Goal: Transaction & Acquisition: Book appointment/travel/reservation

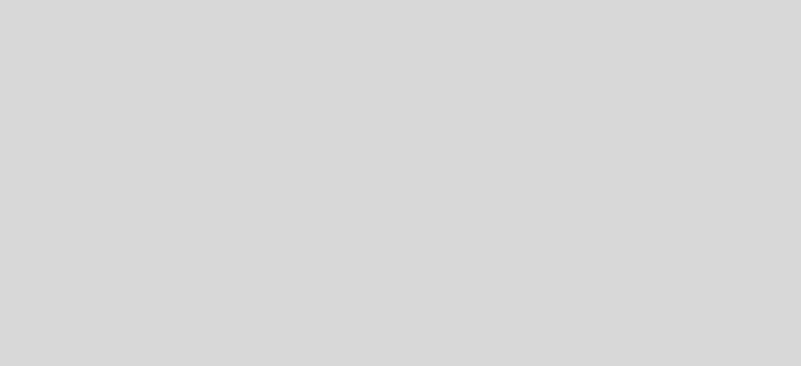
select select "pt"
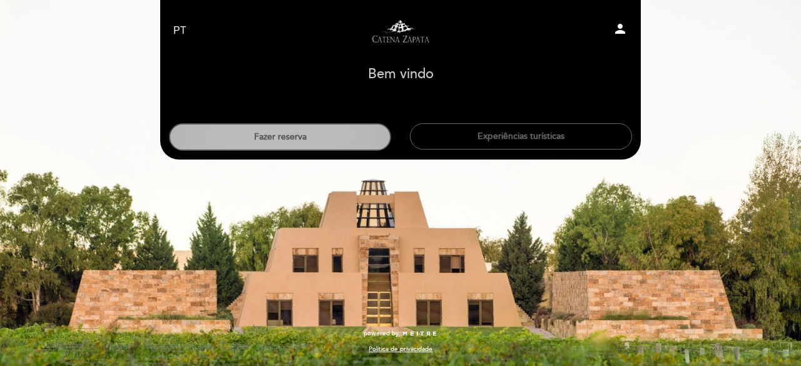
click at [322, 134] on button "Fazer reserva" at bounding box center [280, 137] width 222 height 28
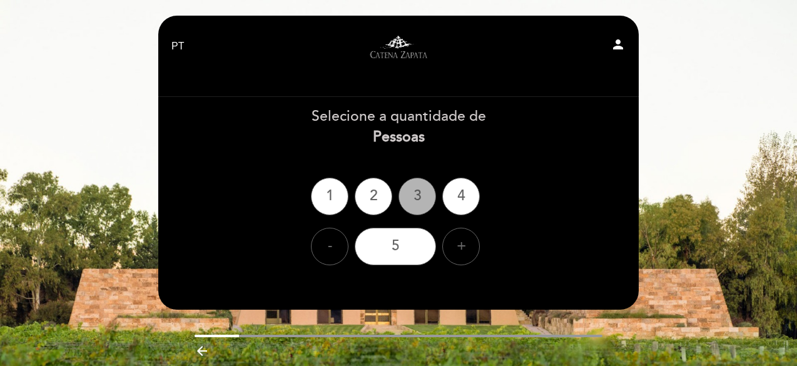
click at [416, 191] on div "3" at bounding box center [418, 197] width 38 height 38
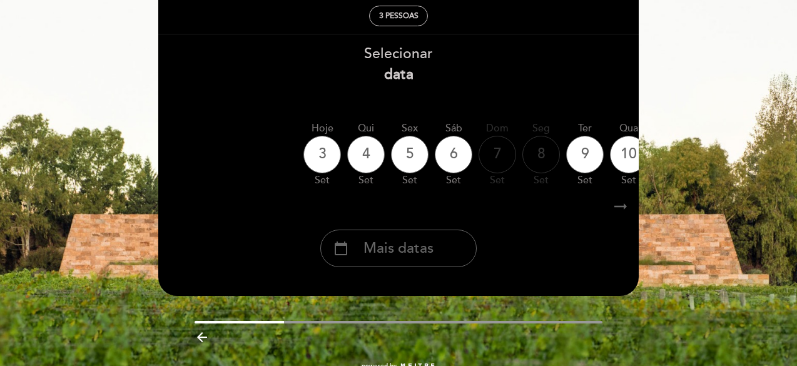
click at [413, 220] on div "arrow_right_alt arrow_right_alt" at bounding box center [399, 206] width 482 height 27
click at [412, 243] on span "Mais datas" at bounding box center [399, 248] width 70 height 21
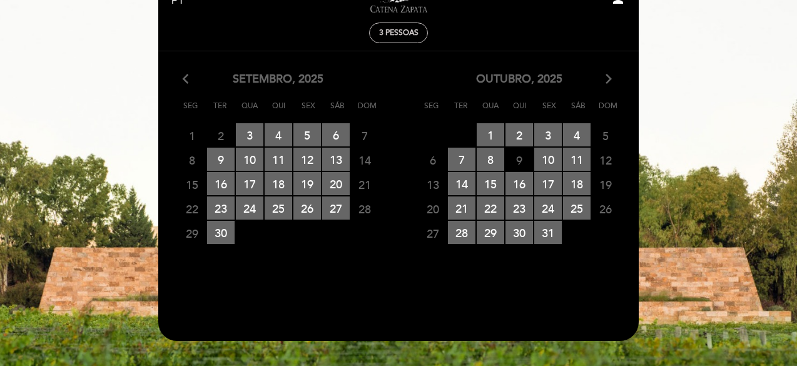
click at [613, 76] on icon "arrow_forward_ios" at bounding box center [608, 79] width 11 height 16
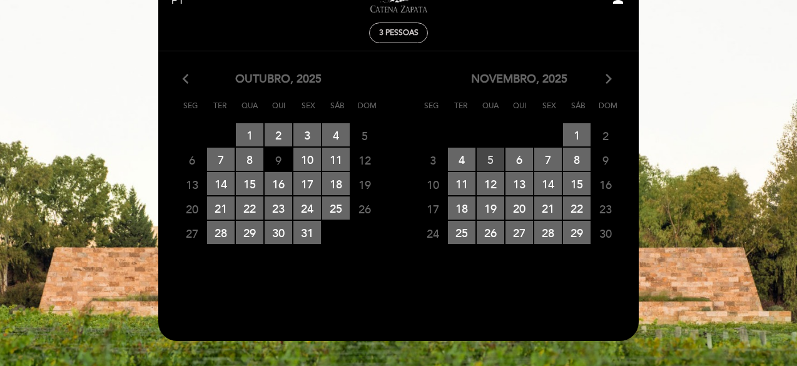
click at [494, 153] on span "5 RESERVAS DISPONÍVEIS" at bounding box center [491, 159] width 28 height 23
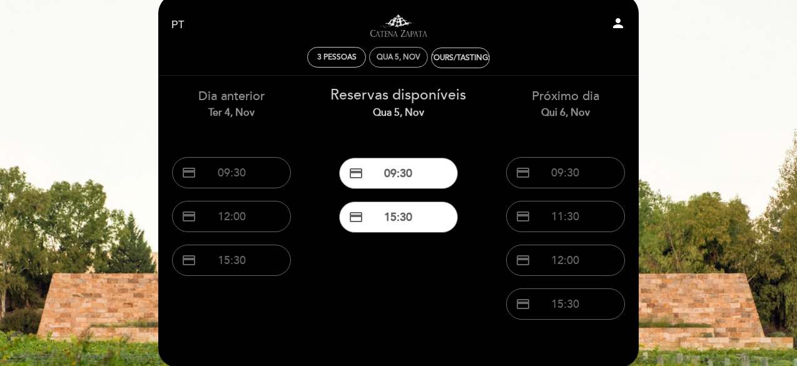
scroll to position [0, 0]
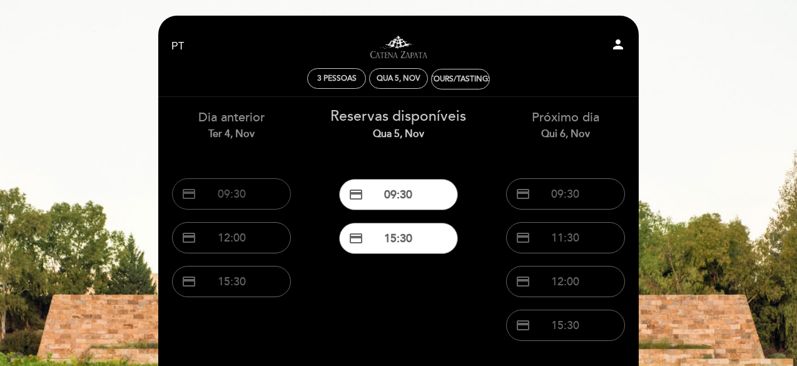
click at [239, 195] on button "credit_card 09:30" at bounding box center [231, 193] width 119 height 31
click at [399, 79] on div "Ter 4, nov" at bounding box center [399, 78] width 41 height 9
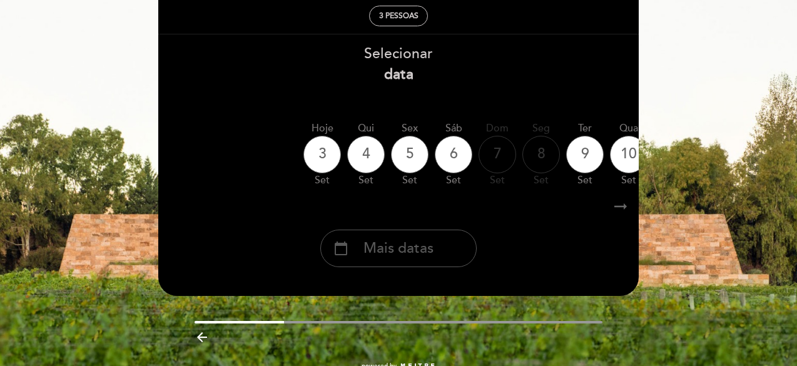
click at [419, 239] on div "calendar_today Mais datas" at bounding box center [398, 249] width 156 height 38
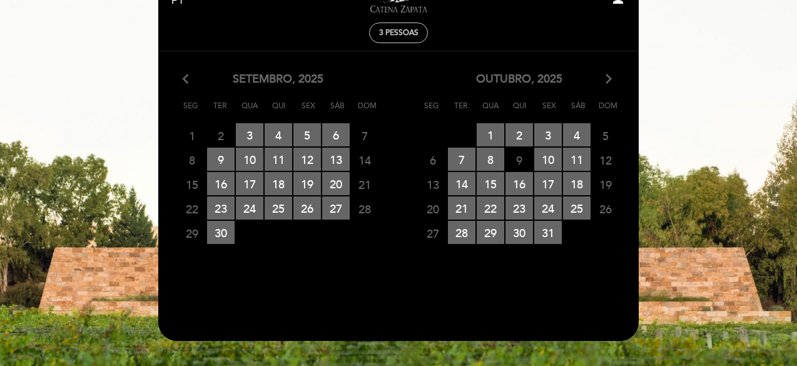
click at [610, 83] on icon "arrow_forward_ios" at bounding box center [608, 79] width 11 height 16
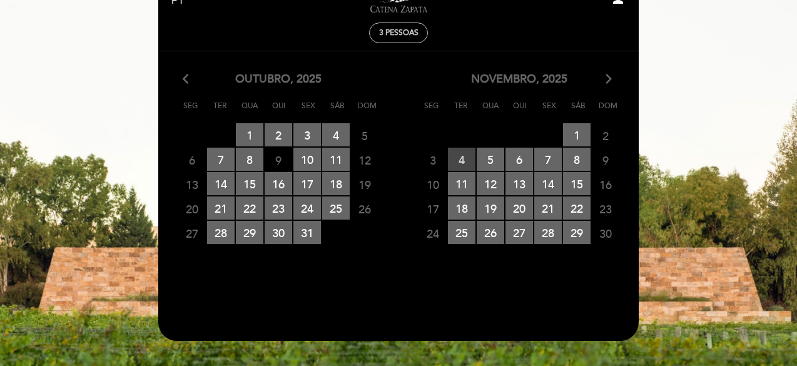
click at [465, 157] on span "4 RESERVAS DISPONÍVEIS" at bounding box center [462, 159] width 28 height 23
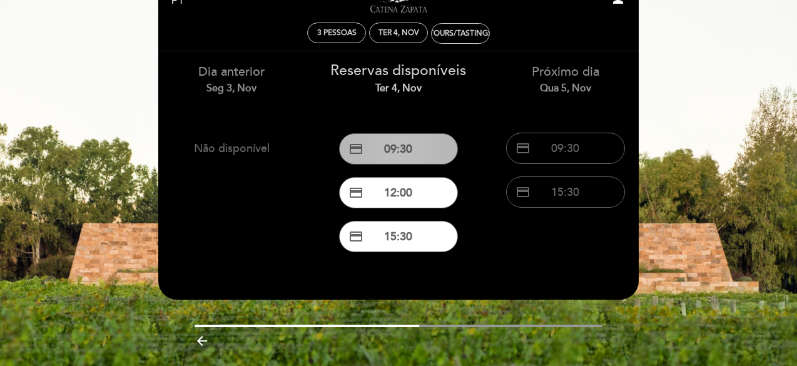
click at [384, 156] on button "credit_card 09:30" at bounding box center [398, 148] width 119 height 31
